Goal: Book appointment/travel/reservation

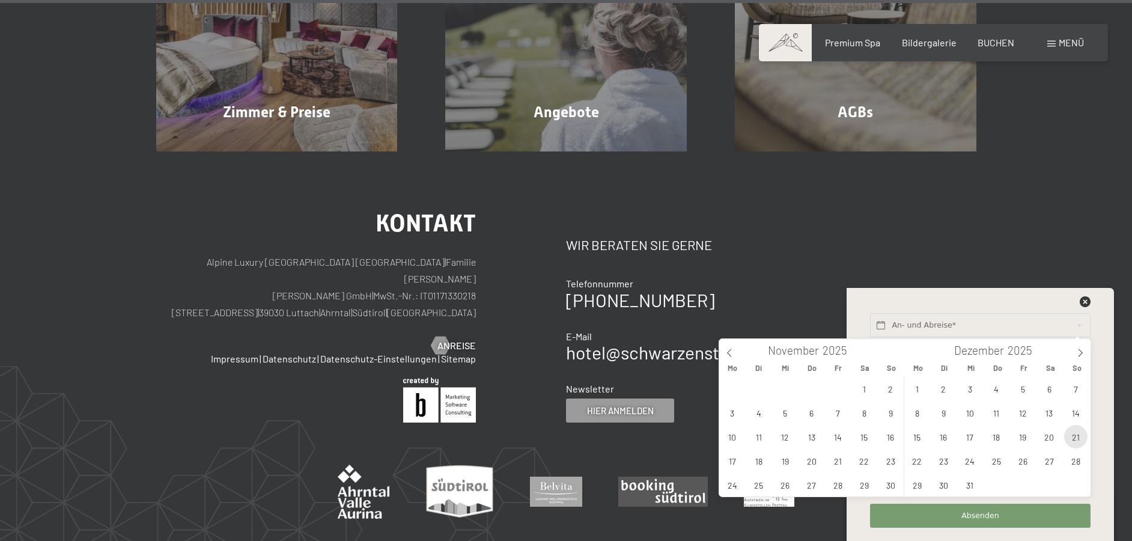
click at [1077, 429] on span "21" at bounding box center [1075, 436] width 23 height 23
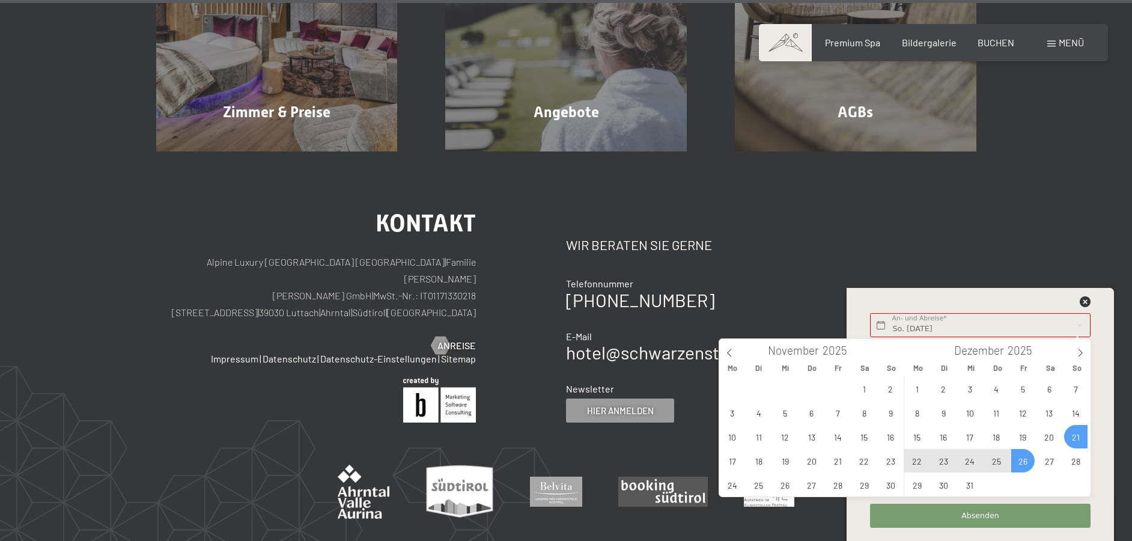
click at [1020, 458] on span "26" at bounding box center [1022, 460] width 23 height 23
type input "So. 21.12.2025 - Fr. 26.12.2025"
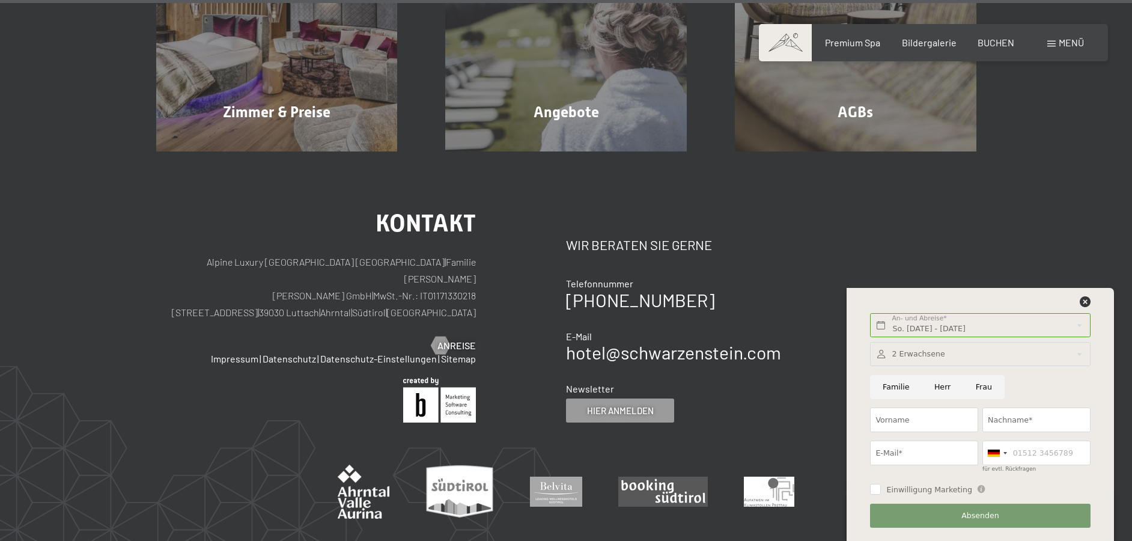
click at [925, 355] on div at bounding box center [980, 354] width 220 height 25
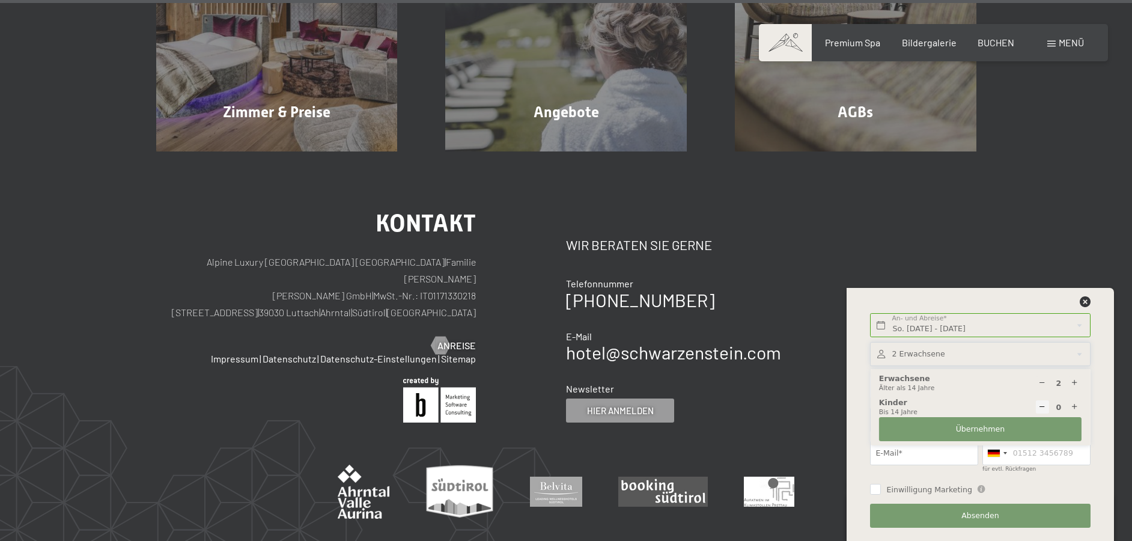
click at [1075, 406] on icon at bounding box center [1075, 407] width 8 height 8
type input "1"
select select
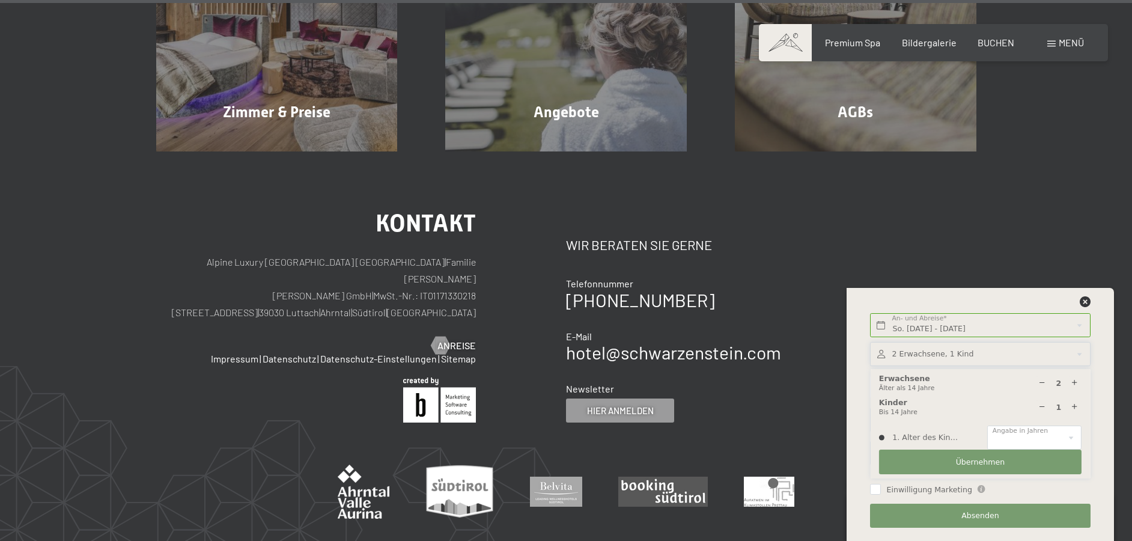
click at [1075, 406] on icon at bounding box center [1075, 407] width 8 height 8
type input "2"
select select
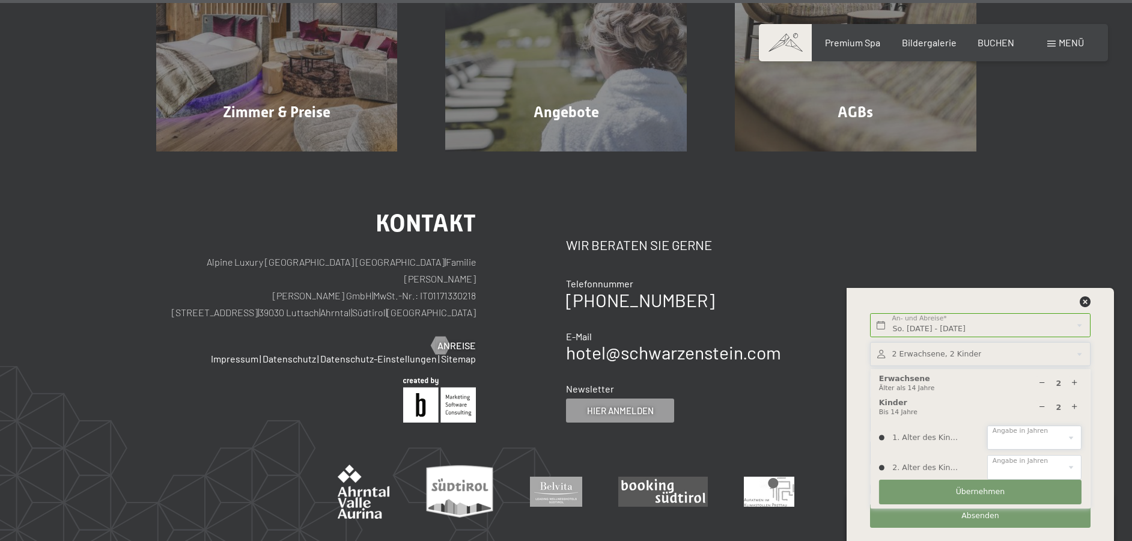
click at [1019, 444] on select "0 1 2 3 4 5 6 7 8 9 10 11 12 13 14" at bounding box center [1034, 437] width 94 height 25
select select "14"
click at [987, 425] on select "0 1 2 3 4 5 6 7 8 9 10 11 12 13 14" at bounding box center [1034, 437] width 94 height 25
click at [1038, 468] on select "0 1 2 3 4 5 6 7 8 9 10 11 12 13 14" at bounding box center [1034, 467] width 94 height 25
select select "12"
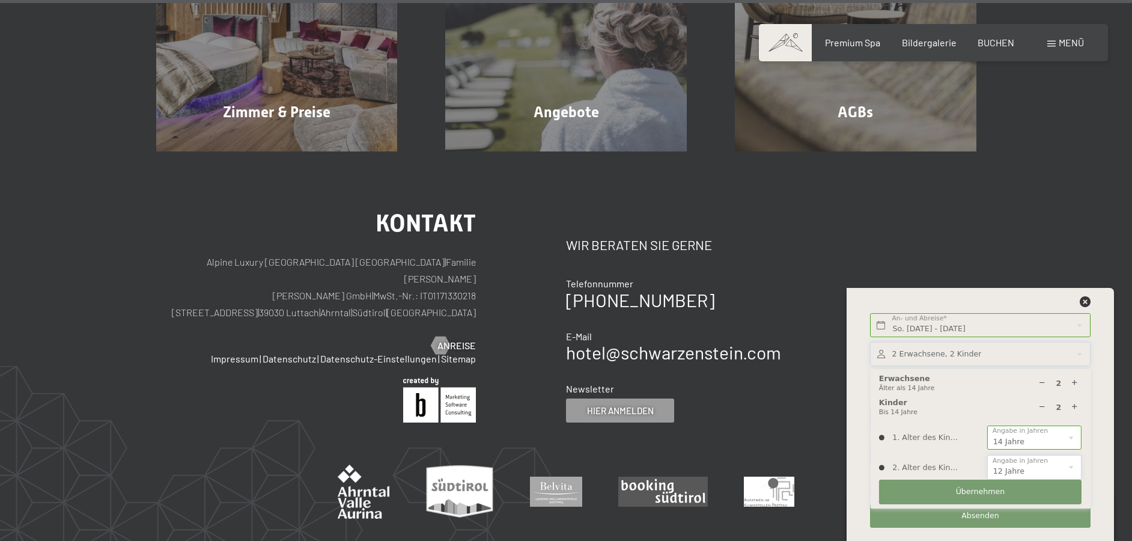
click at [987, 455] on select "0 1 2 3 4 5 6 7 8 9 10 11 12 13 14" at bounding box center [1034, 467] width 94 height 25
click at [987, 498] on button "Übernehmen" at bounding box center [980, 492] width 203 height 25
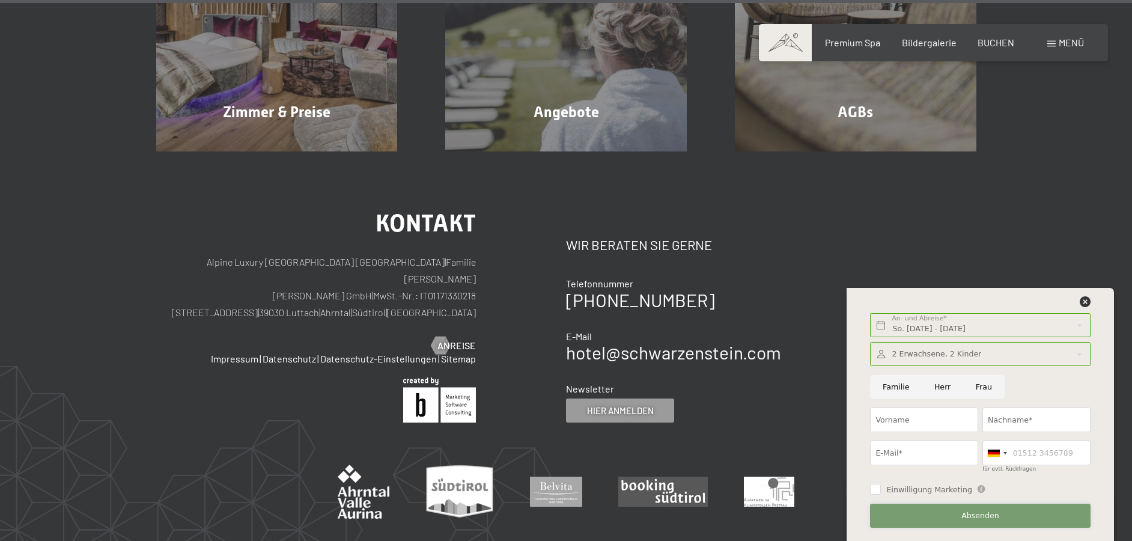
click at [984, 517] on span "Absenden" at bounding box center [980, 515] width 38 height 11
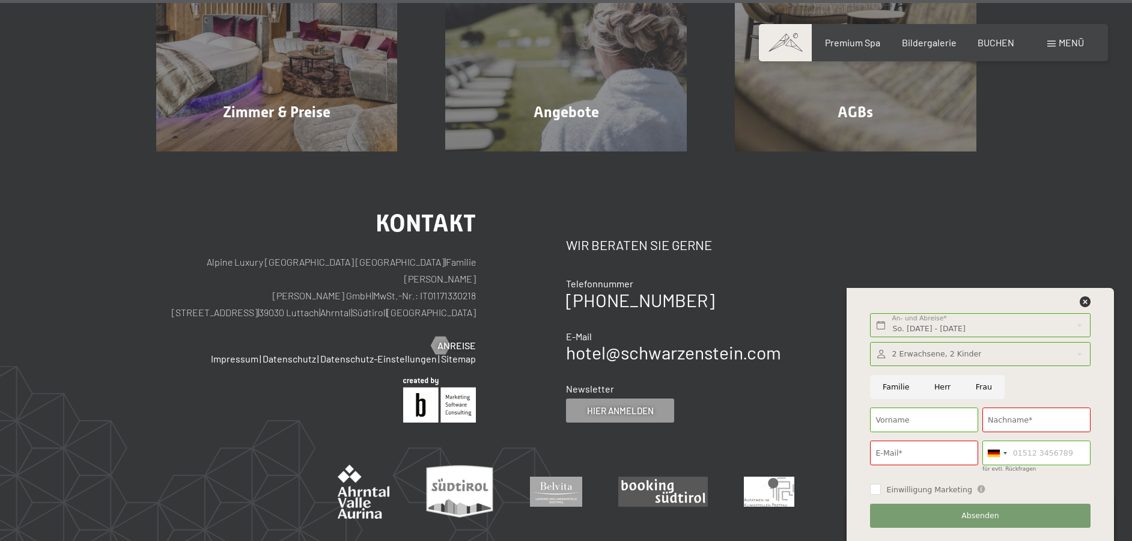
click at [1038, 261] on div "Kontakt Alpine Luxury SPA Resort SCHWARZENSTEIN | Familie Zimmerhofer Otmar Zim…" at bounding box center [566, 380] width 1132 height 458
drag, startPoint x: 985, startPoint y: 386, endPoint x: 923, endPoint y: 407, distance: 65.9
click at [985, 385] on input "Frau" at bounding box center [983, 387] width 41 height 25
radio input "true"
click at [913, 413] on input "Vorname" at bounding box center [924, 419] width 108 height 25
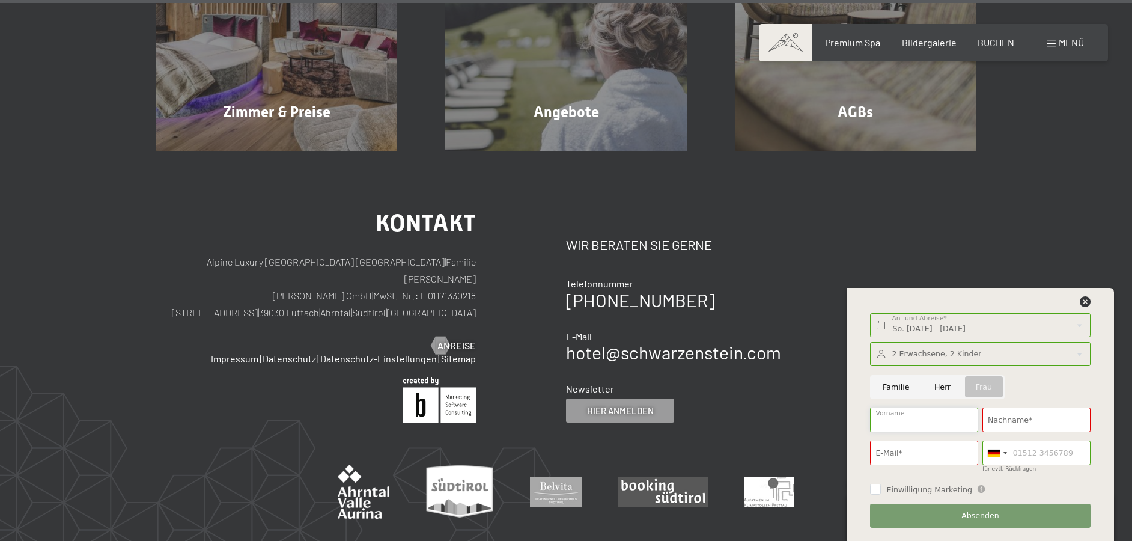
type input "Eva"
type input "Laemmerer"
type input "eva.laemmerer@t-online.de"
type input "015758736672"
click at [878, 490] on input "Einwilligung Marketing" at bounding box center [875, 489] width 11 height 11
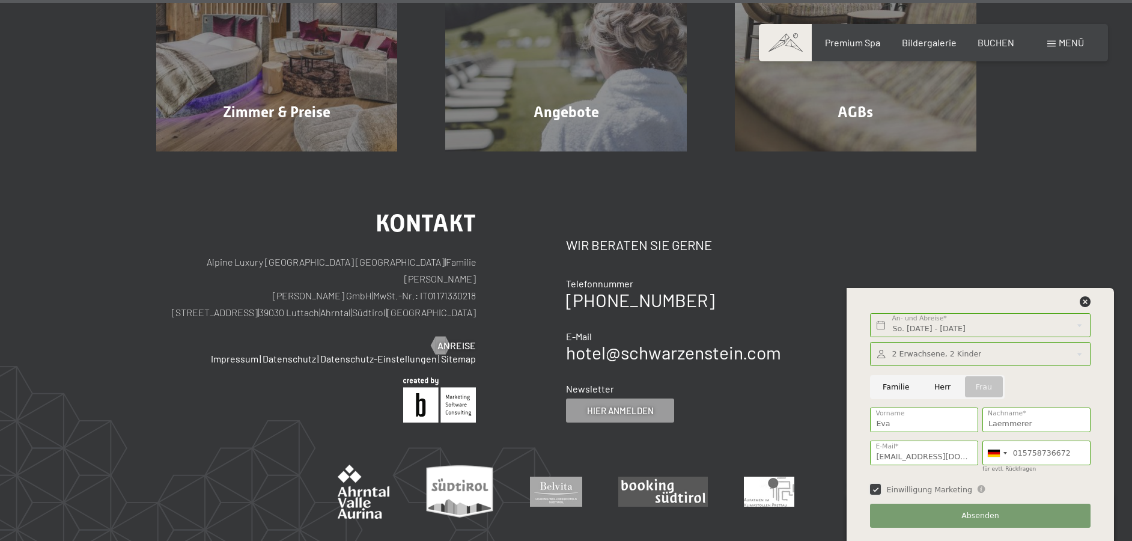
checkbox input "true"
click at [972, 502] on div "Absenden" at bounding box center [980, 515] width 224 height 33
click at [972, 511] on span "Absenden" at bounding box center [980, 515] width 38 height 11
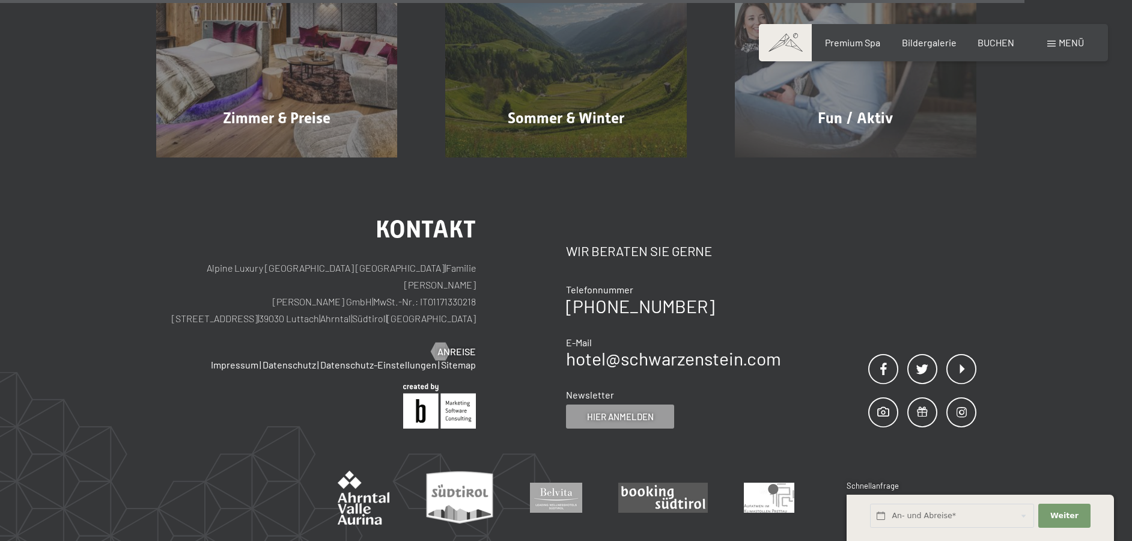
scroll to position [721, 0]
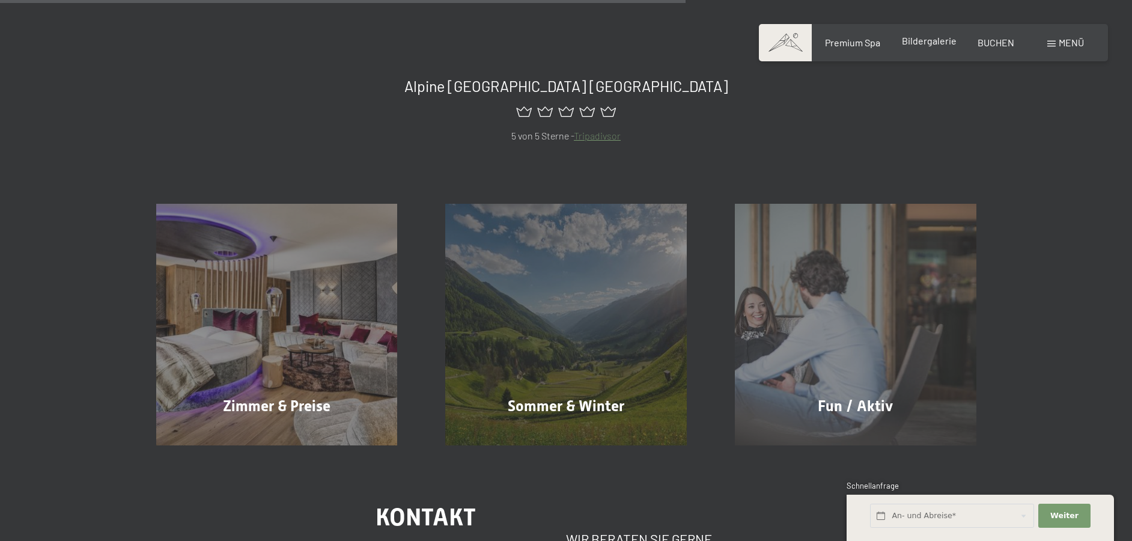
click at [931, 40] on span "Bildergalerie" at bounding box center [929, 40] width 55 height 11
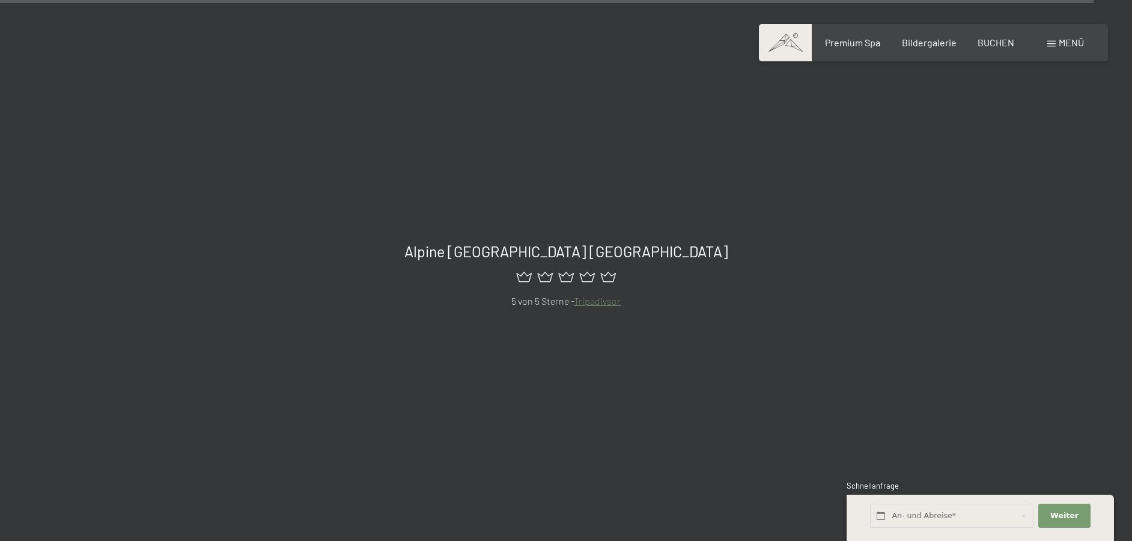
scroll to position [14782, 0]
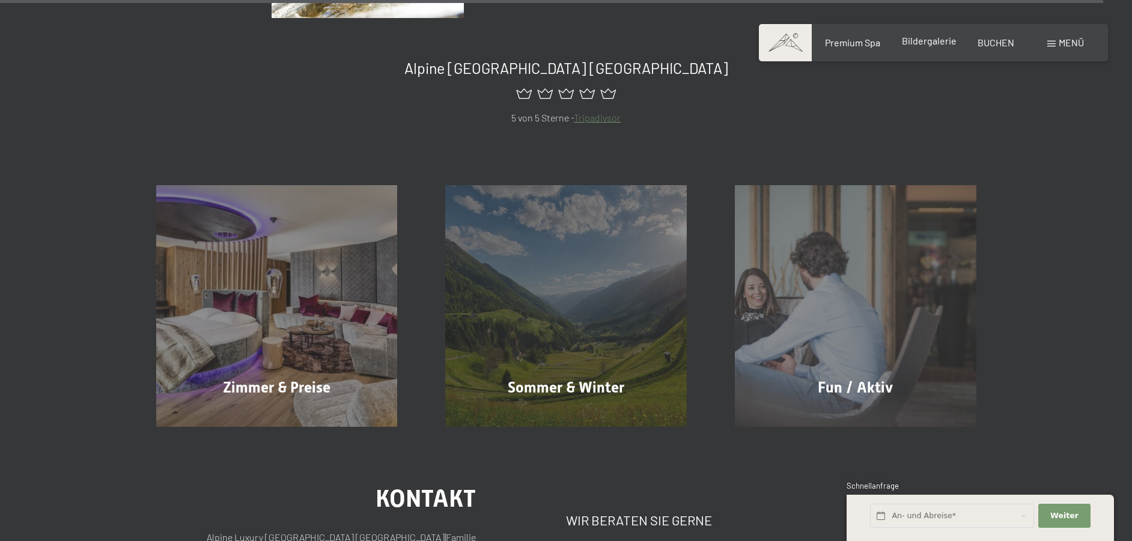
click at [931, 48] on div "Premium Spa Bildergalerie BUCHEN" at bounding box center [909, 42] width 252 height 13
